Goal: Ask a question: Seek information or help from site administrators or community

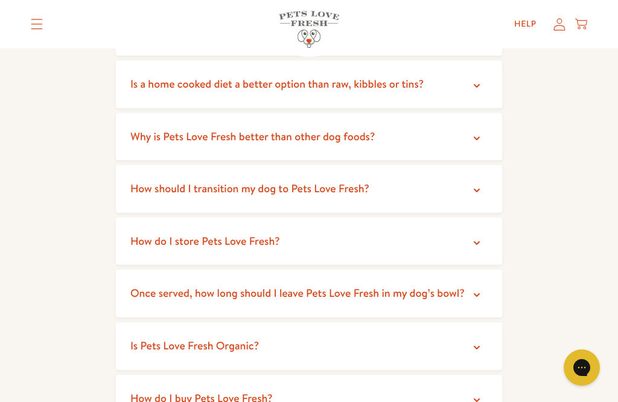
scroll to position [330, 0]
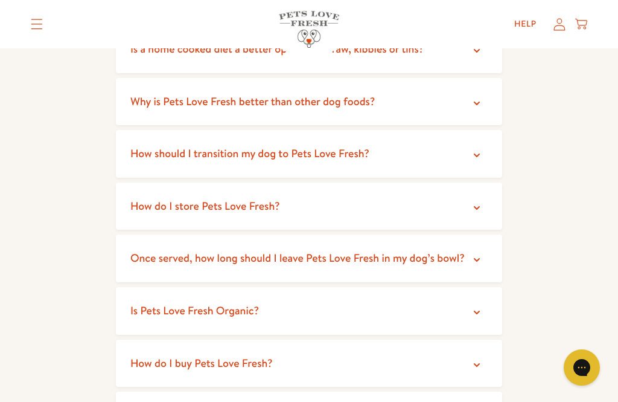
click at [360, 156] on span "How should I transition my dog to Pets Love Fresh?" at bounding box center [249, 153] width 239 height 15
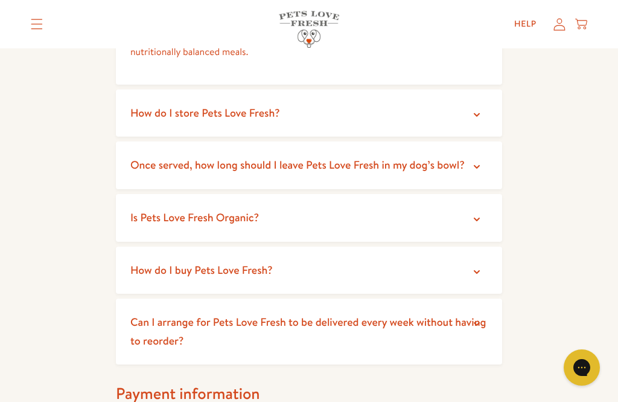
scroll to position [554, 0]
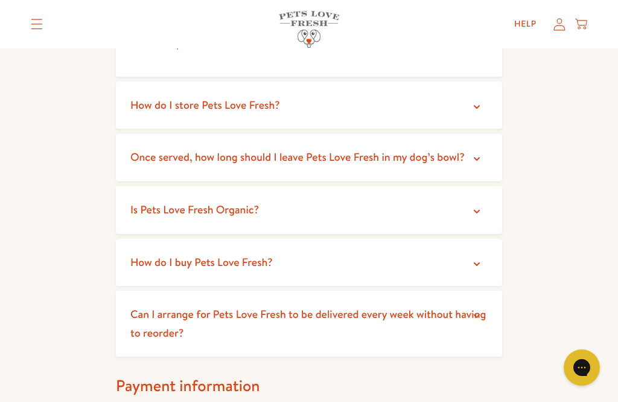
click at [263, 104] on span "How do I store Pets Love Fresh?" at bounding box center [205, 104] width 150 height 15
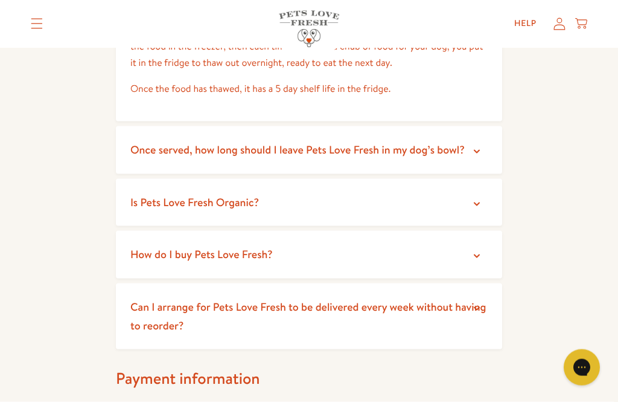
scroll to position [665, 0]
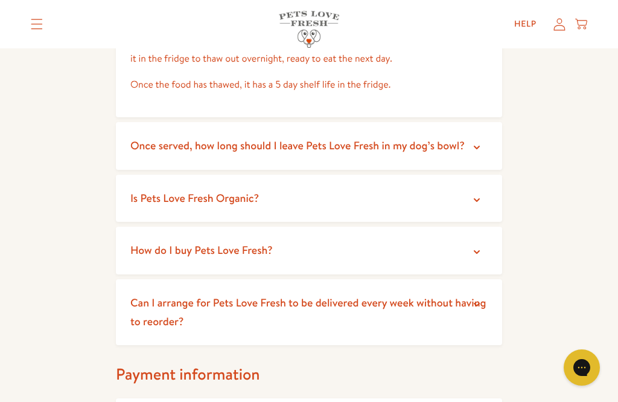
click at [392, 150] on summary "Once served, how long should I leave Pets Love Fresh in my dog’s bowl?" at bounding box center [309, 146] width 386 height 48
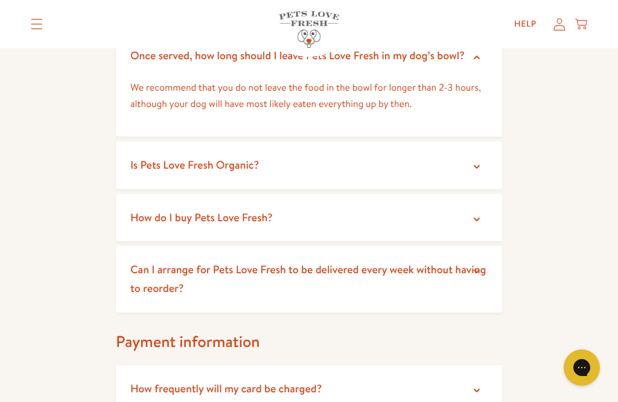
scroll to position [757, 0]
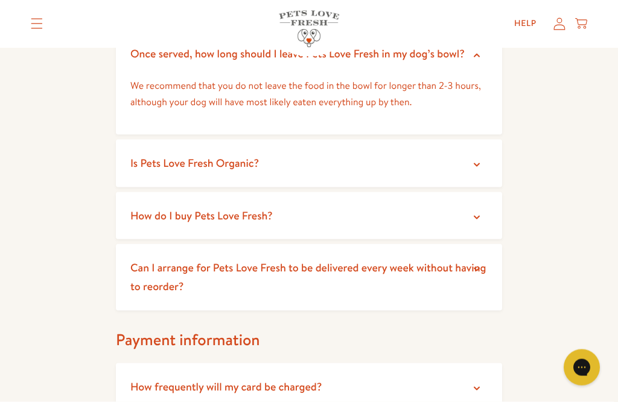
click at [359, 164] on summary "Is Pets Love Fresh Organic?" at bounding box center [309, 163] width 386 height 48
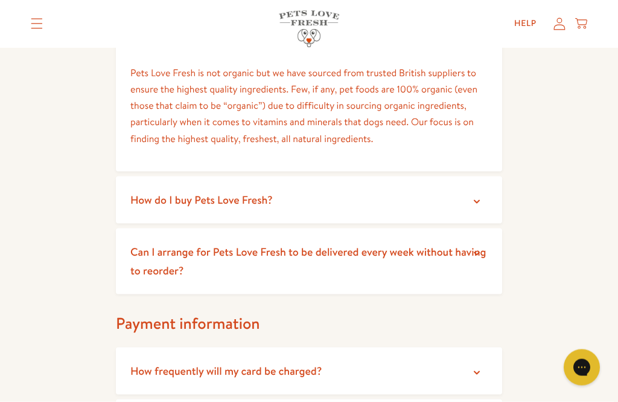
scroll to position [881, 0]
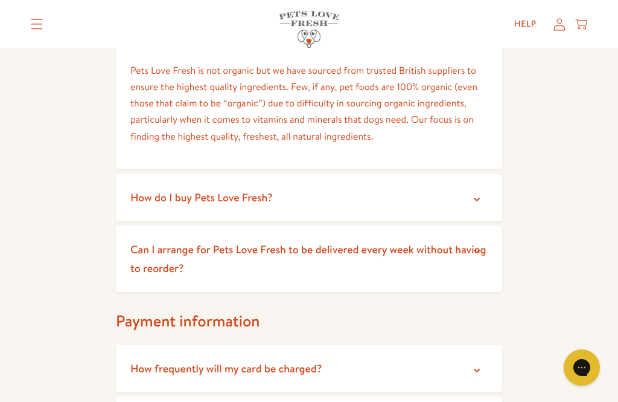
click at [318, 196] on summary "How do I buy Pets Love Fresh?" at bounding box center [309, 198] width 386 height 48
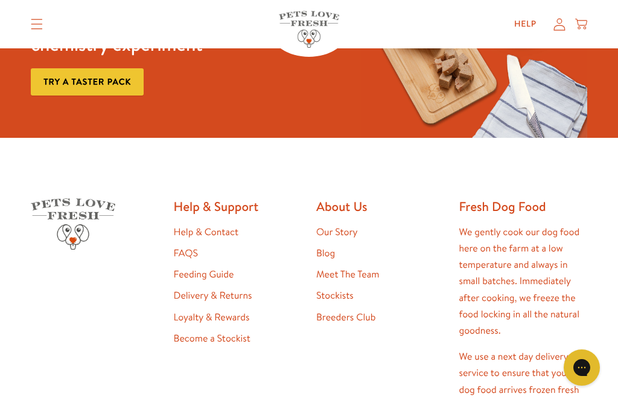
scroll to position [1897, 0]
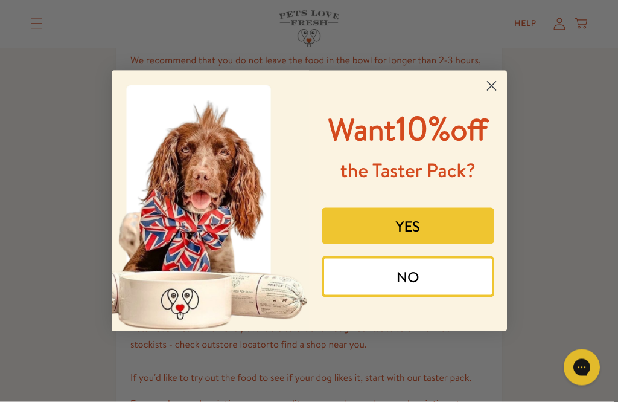
click at [493, 82] on circle "Close dialog" at bounding box center [491, 86] width 20 height 20
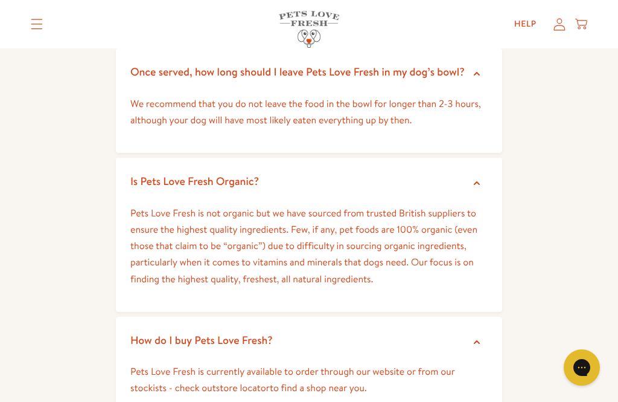
scroll to position [735, 0]
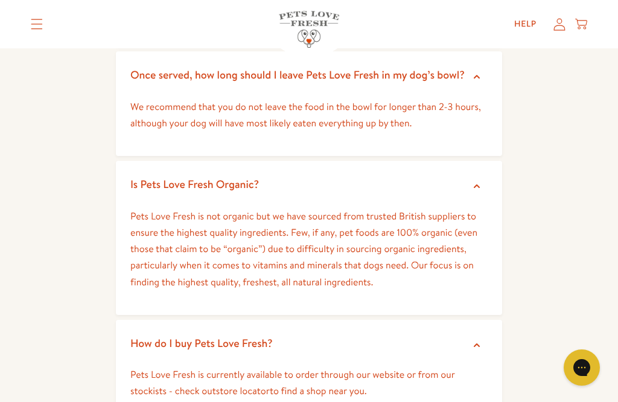
click at [526, 21] on link "Help" at bounding box center [526, 24] width 42 height 24
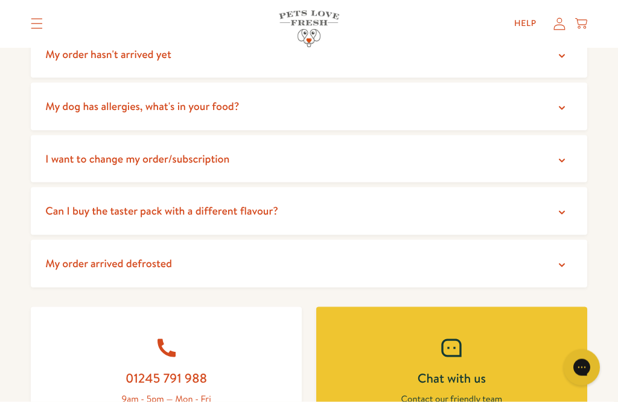
click at [366, 199] on summary "Can I buy the taster pack with a different flavour?" at bounding box center [309, 211] width 557 height 48
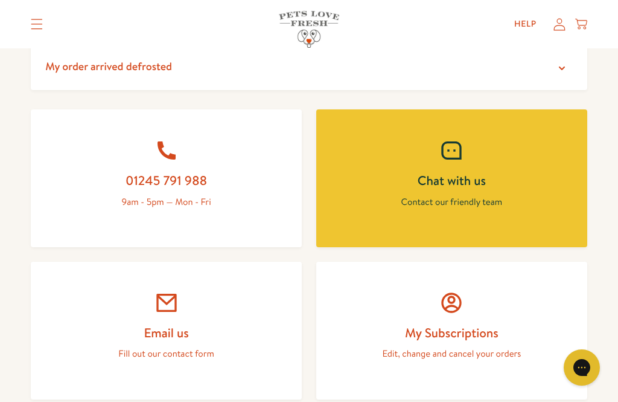
scroll to position [567, 0]
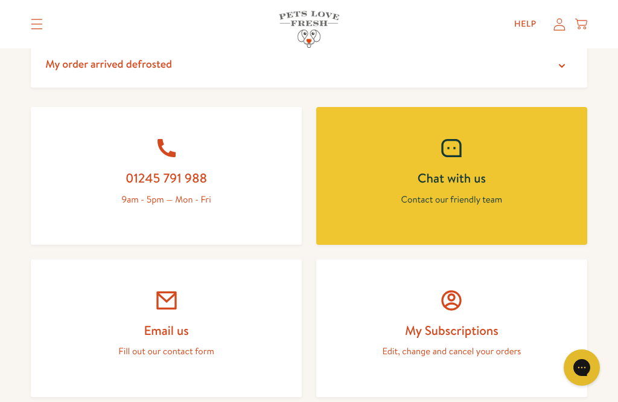
click at [490, 193] on p "Contact our friendly team" at bounding box center [451, 199] width 213 height 16
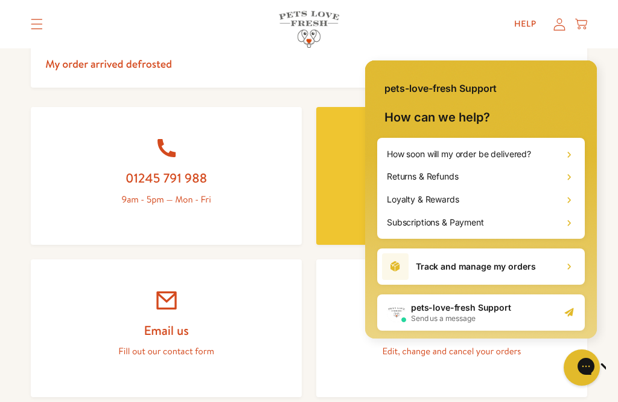
click at [450, 306] on h2 "pets-love-fresh Support" at bounding box center [461, 307] width 100 height 12
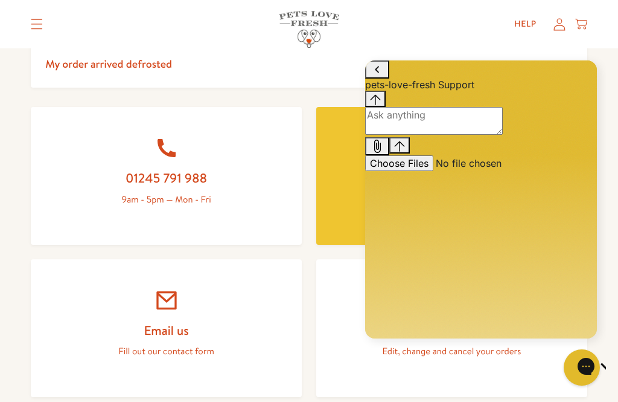
click at [434, 135] on textarea "live chat message input" at bounding box center [434, 121] width 138 height 28
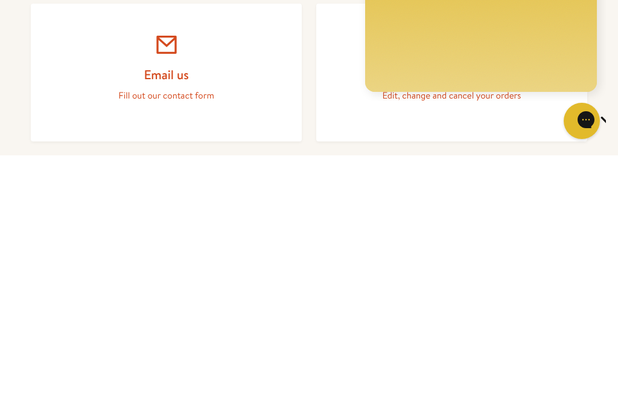
type textarea "Can my senior dog have this food and is it grain free"
click at [594, 124] on button "Chat with us" at bounding box center [582, 121] width 36 height 36
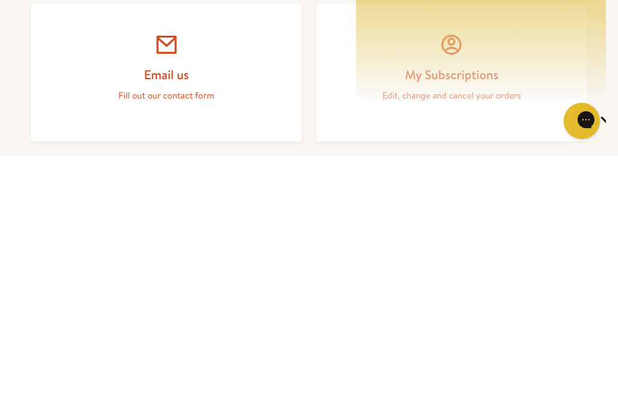
scroll to position [637, 0]
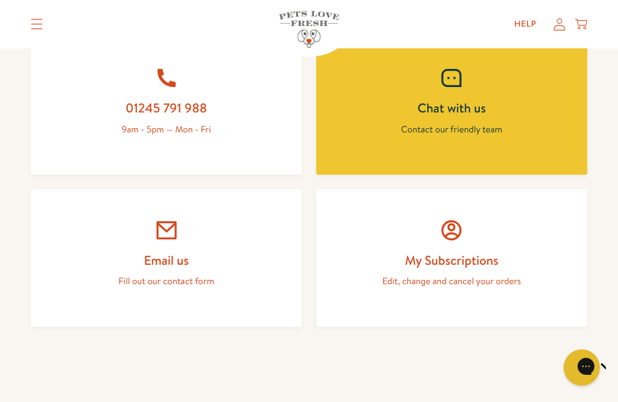
click at [496, 121] on p "Contact our friendly team" at bounding box center [451, 129] width 213 height 16
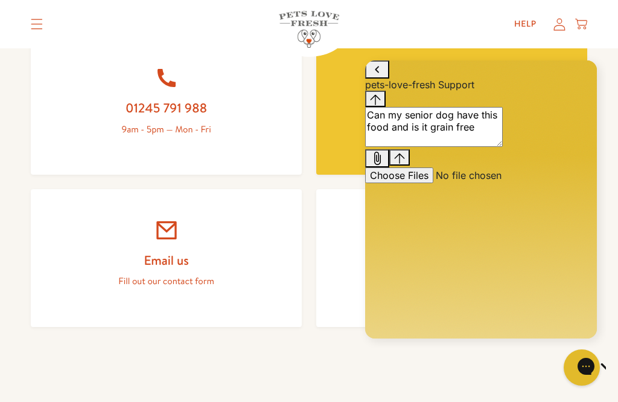
click at [405, 164] on icon "Send message" at bounding box center [399, 158] width 11 height 11
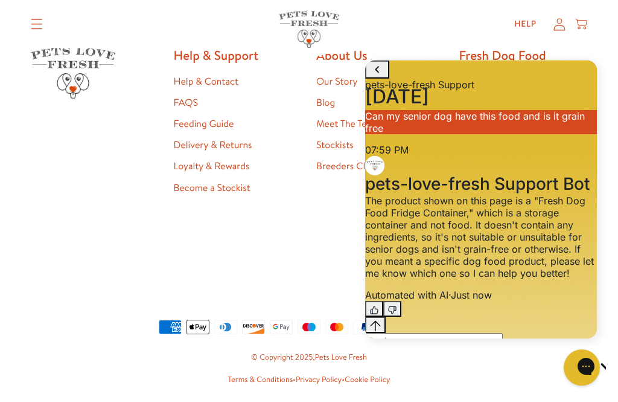
scroll to position [1226, 0]
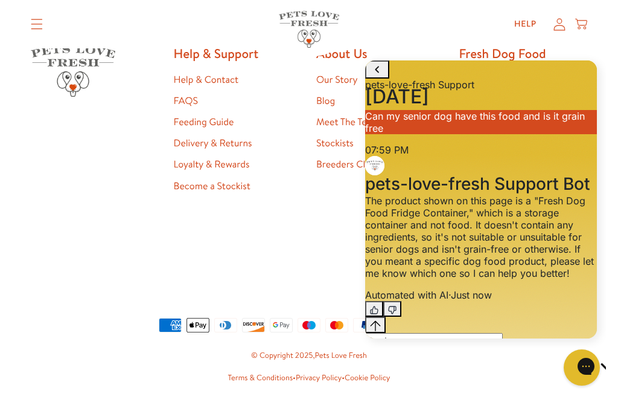
click at [421, 347] on textarea "live chat message input" at bounding box center [434, 347] width 138 height 28
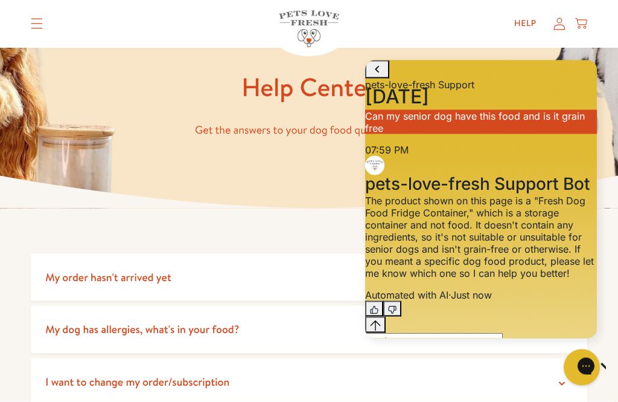
scroll to position [0, 0]
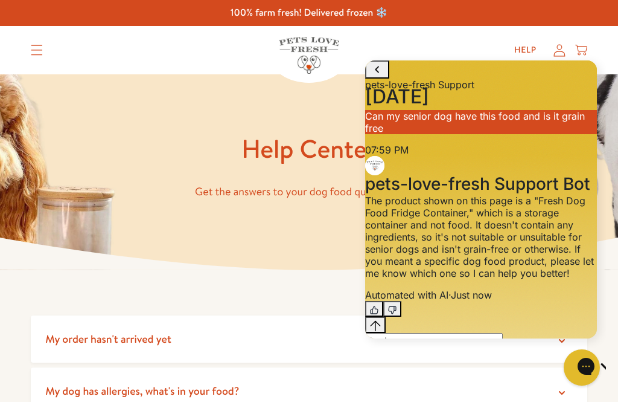
click at [34, 53] on icon "Translation missing: en.sections.header.menu" at bounding box center [37, 50] width 12 height 11
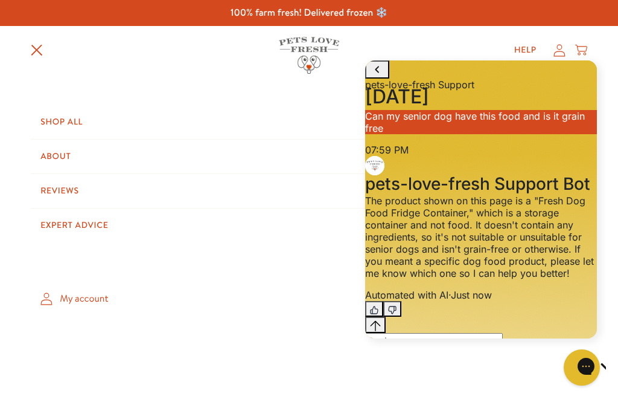
click at [92, 122] on link "Shop All" at bounding box center [309, 122] width 557 height 34
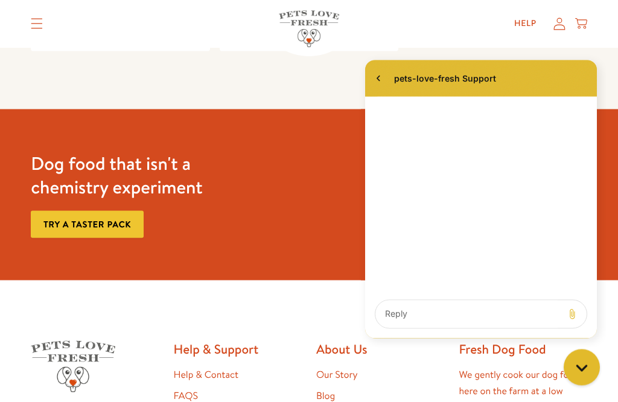
scroll to position [1545, 0]
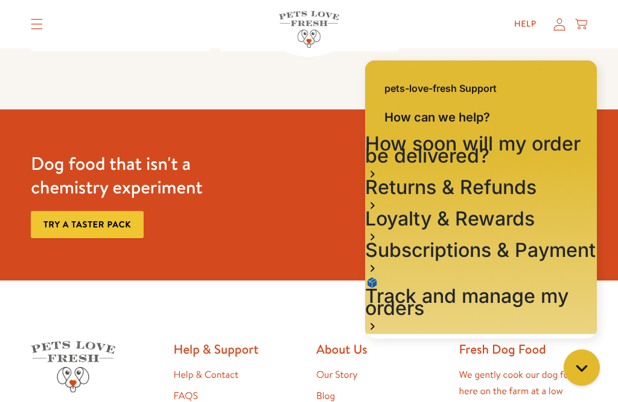
click at [585, 363] on icon "Gorgias live chat" at bounding box center [582, 367] width 12 height 12
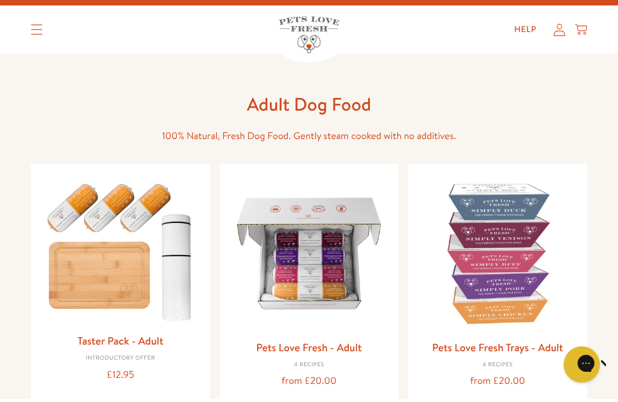
scroll to position [27, 0]
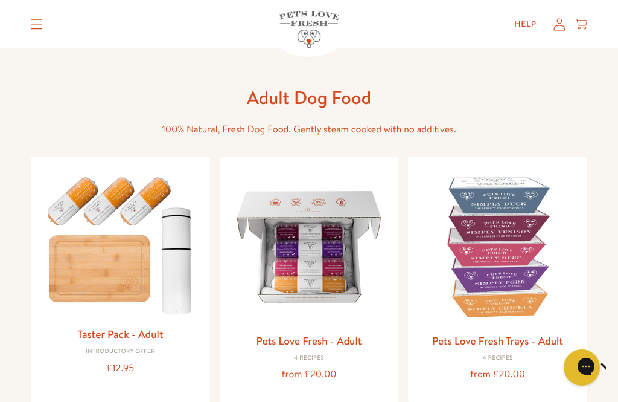
click at [135, 215] on img at bounding box center [120, 243] width 160 height 153
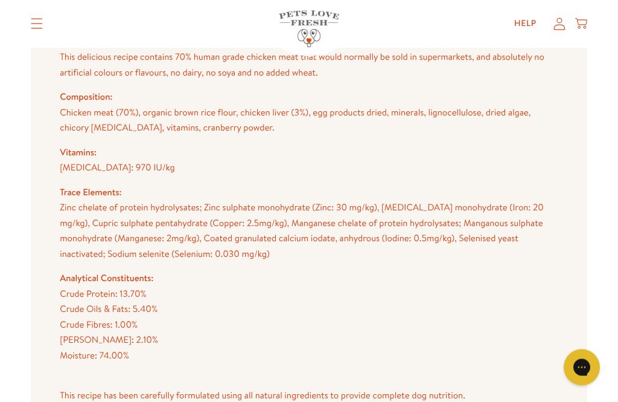
scroll to position [1252, 0]
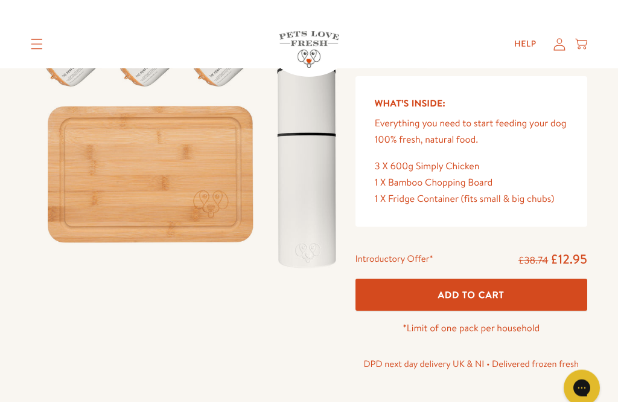
scroll to position [0, 0]
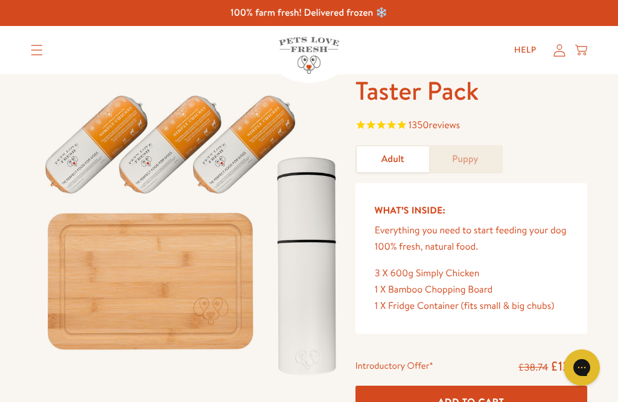
click at [580, 368] on icon "Gorgias live chat" at bounding box center [582, 367] width 12 height 12
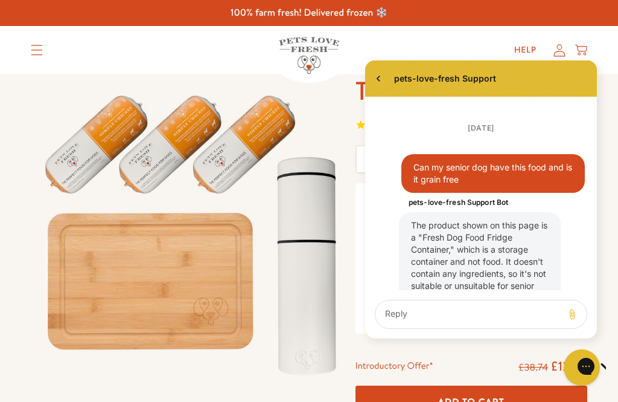
scroll to position [122, 0]
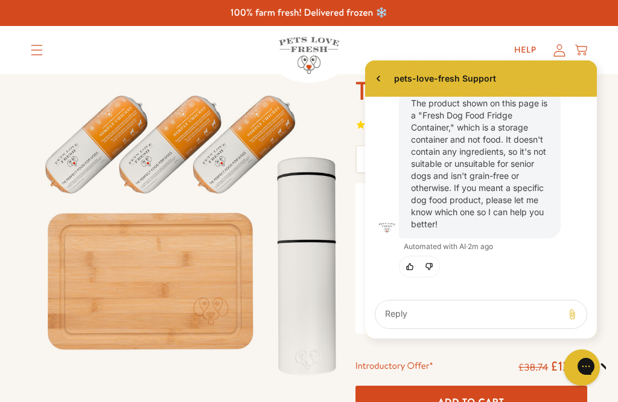
click at [446, 325] on textarea "live chat message input" at bounding box center [469, 314] width 178 height 28
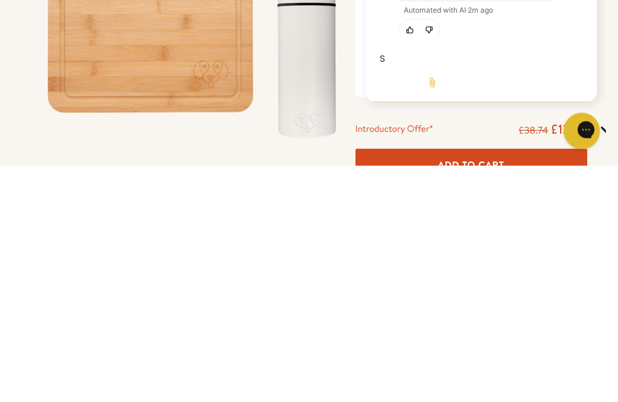
scroll to position [121, 0]
click at [382, 73] on textarea "Simply chicken" at bounding box center [432, 59] width 114 height 28
click at [489, 73] on textarea "Can Simply chicken" at bounding box center [432, 59] width 114 height 28
type textarea "Can Simply chicken be fed to my senior dog"
click at [595, 123] on button "Chat with us" at bounding box center [582, 130] width 36 height 36
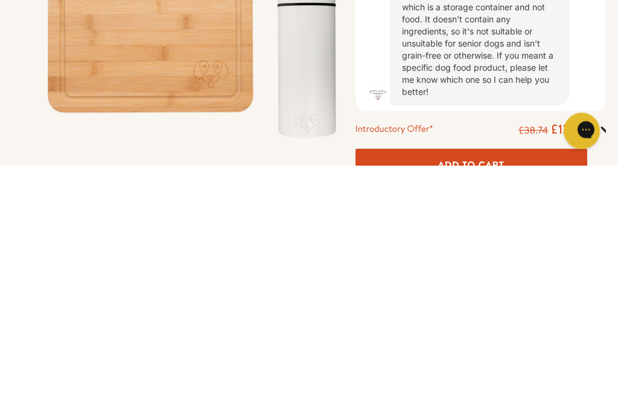
scroll to position [237, 0]
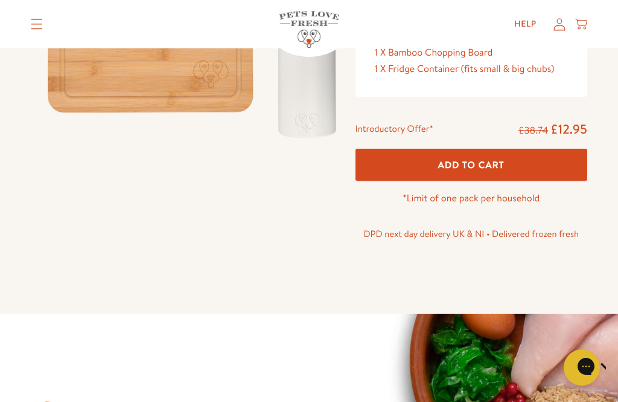
click at [574, 382] on button "Chat with us" at bounding box center [582, 367] width 36 height 36
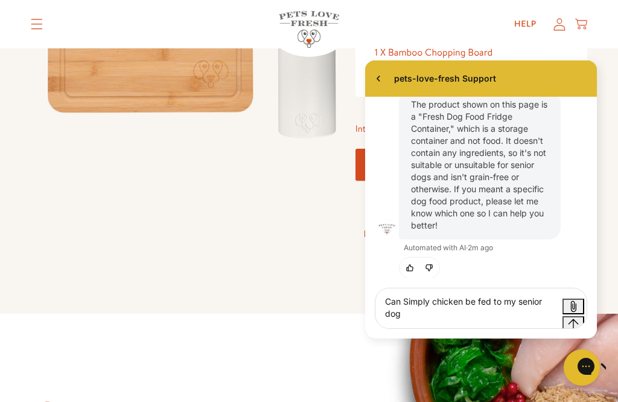
click at [574, 318] on icon "Send message" at bounding box center [573, 323] width 11 height 11
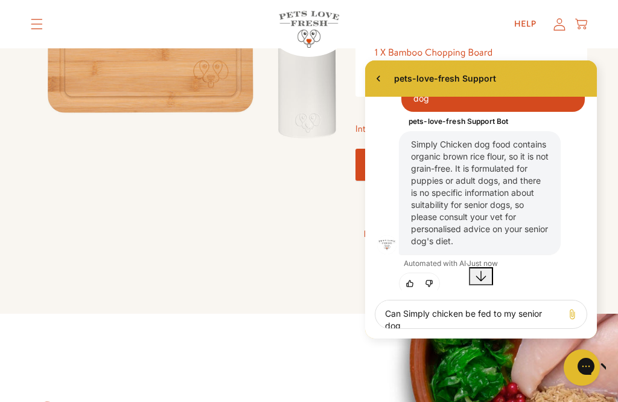
scroll to position [310, 0]
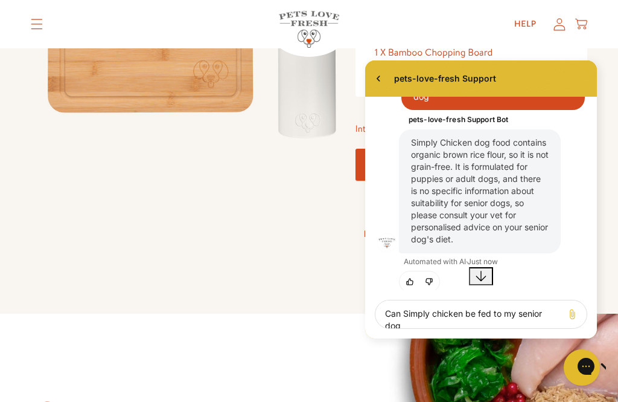
click at [618, 372] on div "Gorgias live chat" at bounding box center [625, 367] width 12 height 15
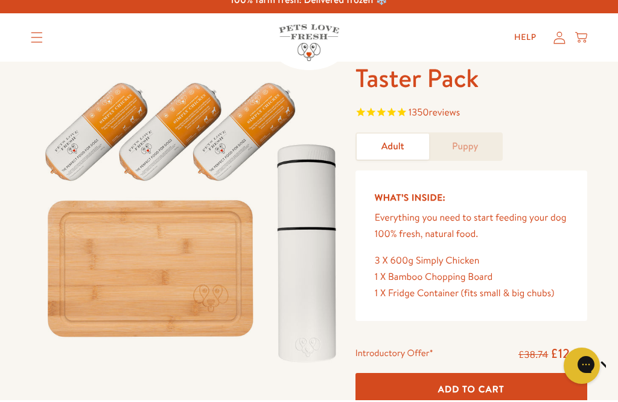
scroll to position [0, 0]
